Goal: Task Accomplishment & Management: Manage account settings

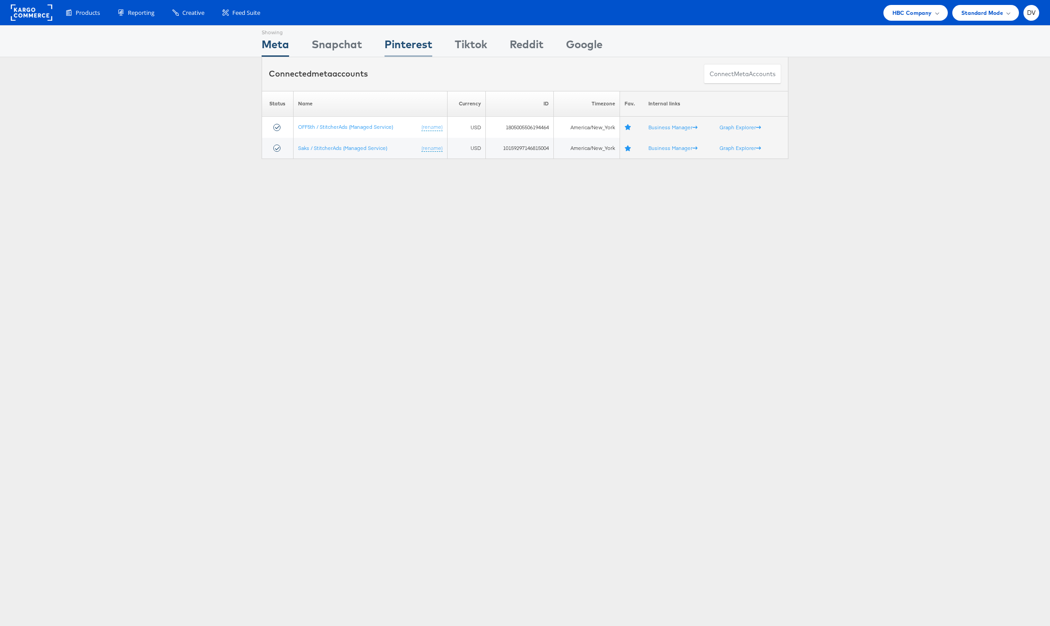
click at [402, 42] on div "Pinterest" at bounding box center [409, 46] width 48 height 20
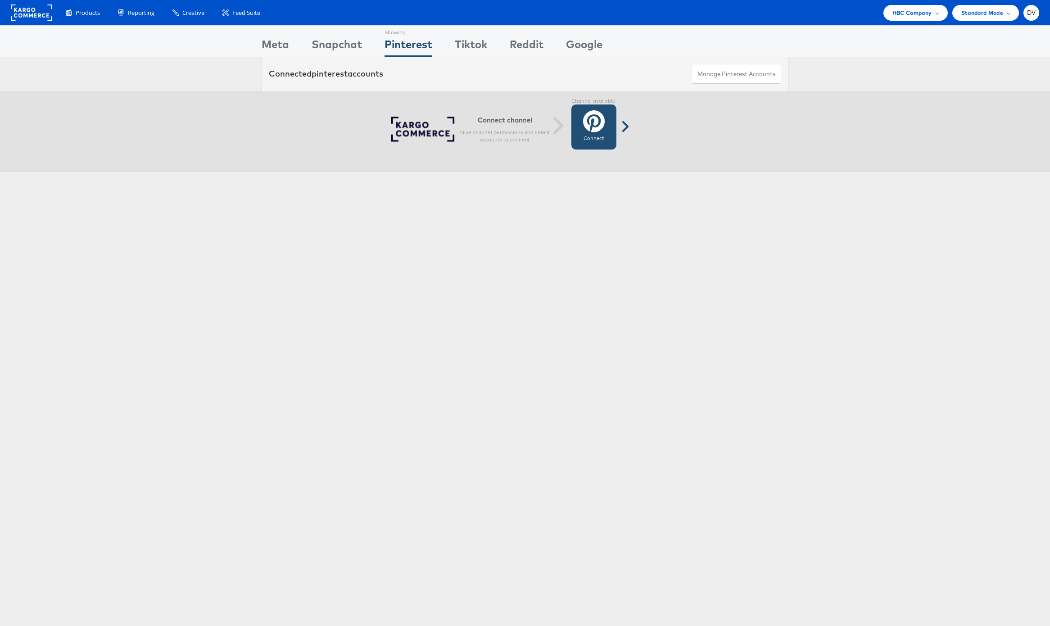
click at [589, 120] on icon at bounding box center [594, 121] width 22 height 23
